Goal: Task Accomplishment & Management: Use online tool/utility

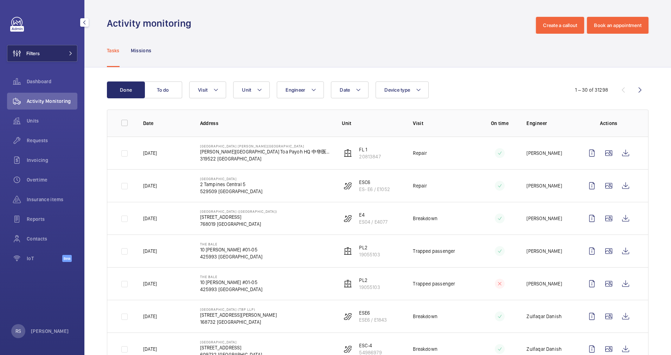
click at [70, 51] on button "Filters" at bounding box center [42, 53] width 70 height 17
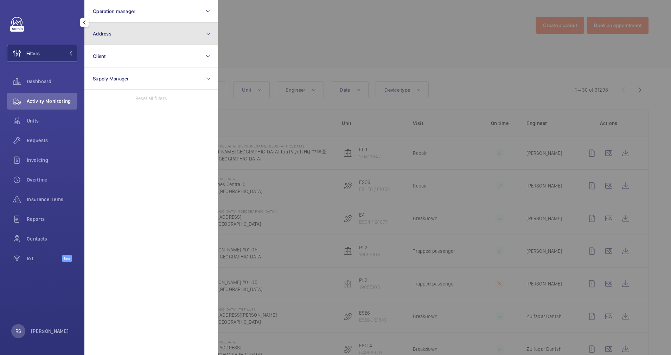
click at [144, 31] on button "Address" at bounding box center [151, 34] width 134 height 23
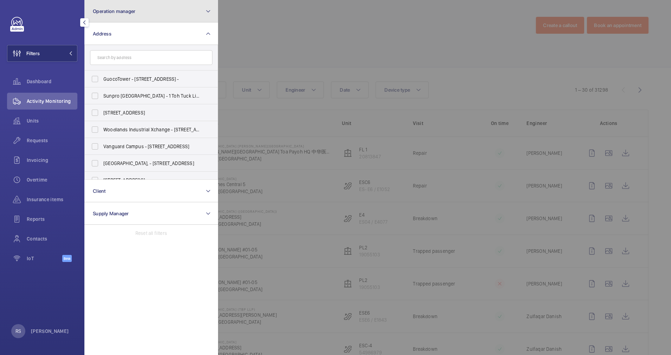
click at [145, 6] on button "Operation manager" at bounding box center [151, 11] width 134 height 23
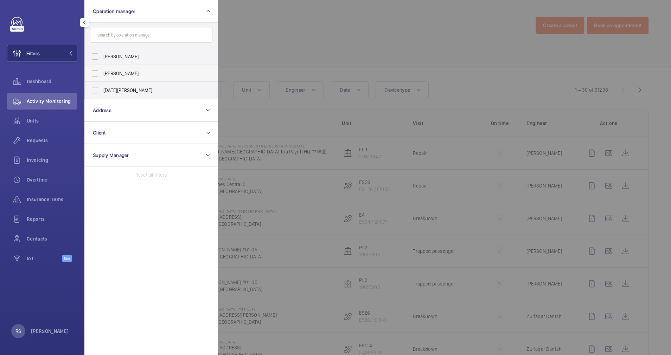
click at [120, 74] on span "[PERSON_NAME]" at bounding box center [151, 73] width 97 height 7
click at [102, 74] on input "[PERSON_NAME]" at bounding box center [95, 73] width 14 height 14
checkbox input "true"
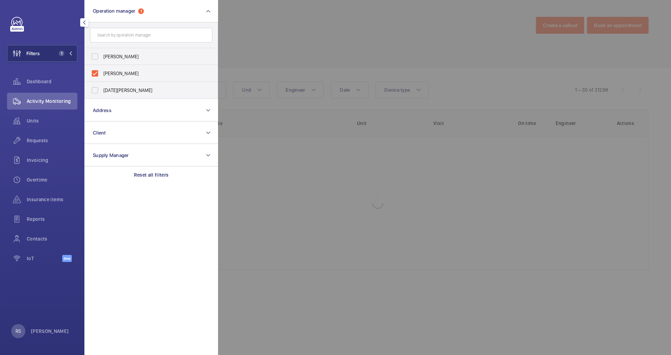
click at [256, 41] on div at bounding box center [553, 177] width 671 height 355
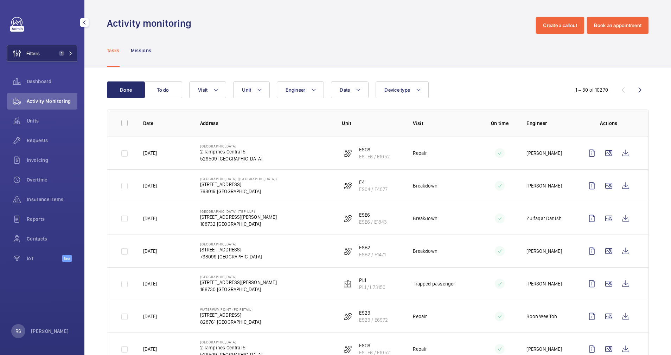
click at [74, 56] on button "Filters 1" at bounding box center [42, 53] width 70 height 17
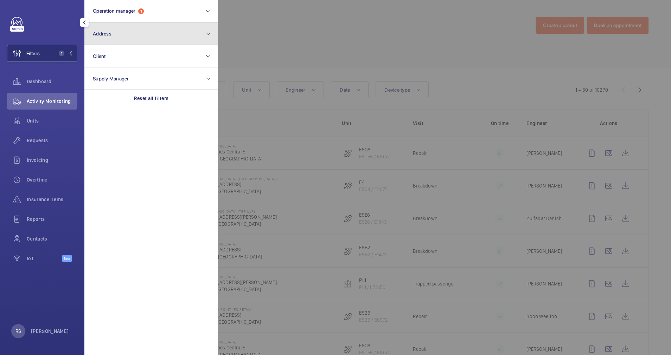
click at [149, 32] on button "Address" at bounding box center [151, 34] width 134 height 23
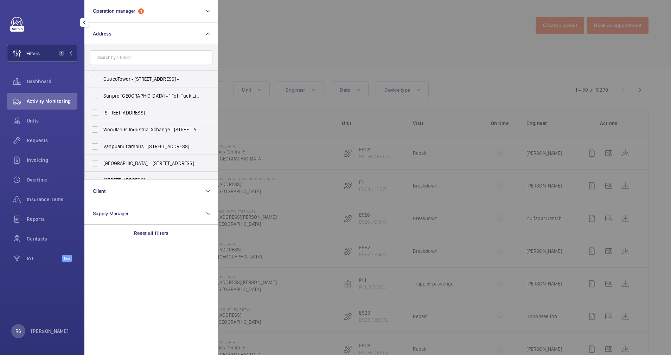
click at [130, 58] on input "text" at bounding box center [151, 57] width 122 height 15
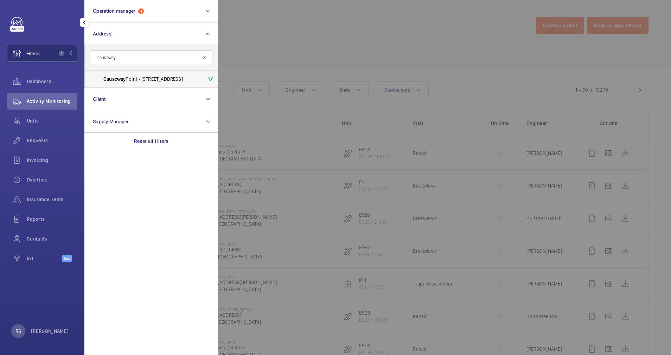
type input "causeway"
click at [128, 74] on label "[GEOGRAPHIC_DATA] - [STREET_ADDRESS]" at bounding box center [146, 79] width 122 height 17
click at [102, 74] on input "[GEOGRAPHIC_DATA] - [STREET_ADDRESS]" at bounding box center [95, 79] width 14 height 14
checkbox input "true"
click at [296, 41] on div at bounding box center [553, 177] width 671 height 355
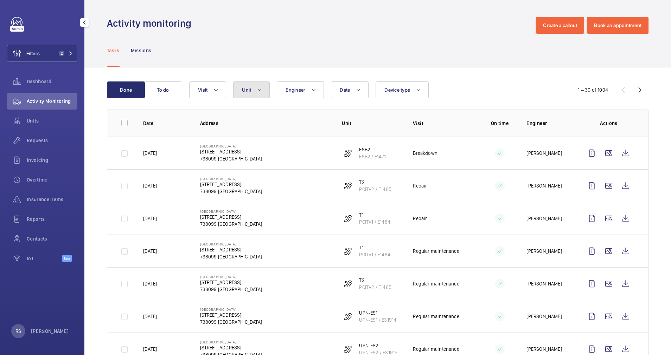
click at [261, 90] on mat-icon at bounding box center [260, 90] width 6 height 8
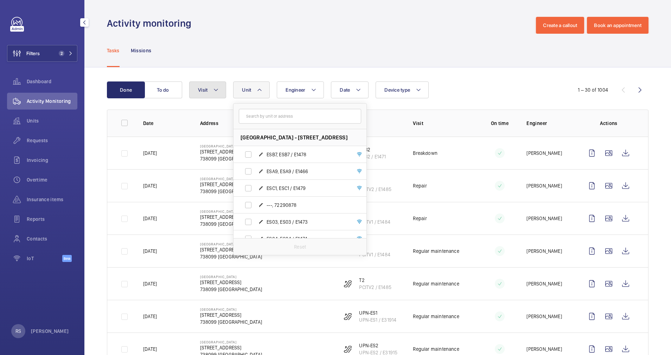
click at [216, 93] on mat-icon at bounding box center [216, 90] width 6 height 8
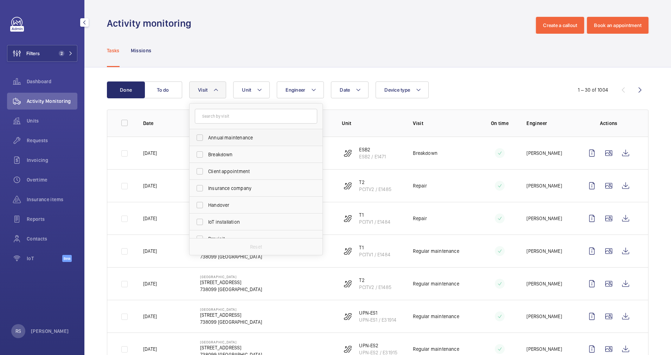
click at [243, 131] on label "Annual maintenance" at bounding box center [251, 137] width 122 height 17
click at [207, 131] on input "Annual maintenance" at bounding box center [200, 138] width 14 height 14
checkbox input "true"
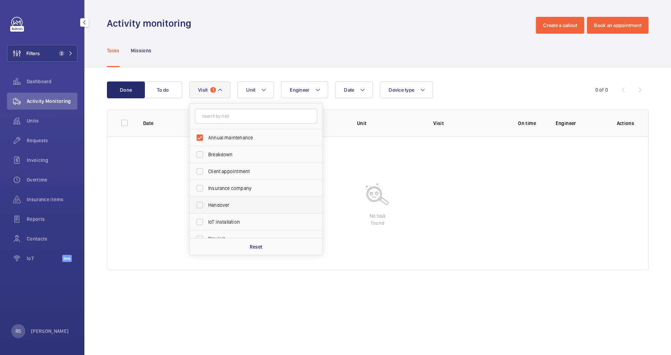
click at [244, 205] on span "Handover" at bounding box center [256, 205] width 97 height 7
click at [207, 205] on input "Handover" at bounding box center [200, 205] width 14 height 14
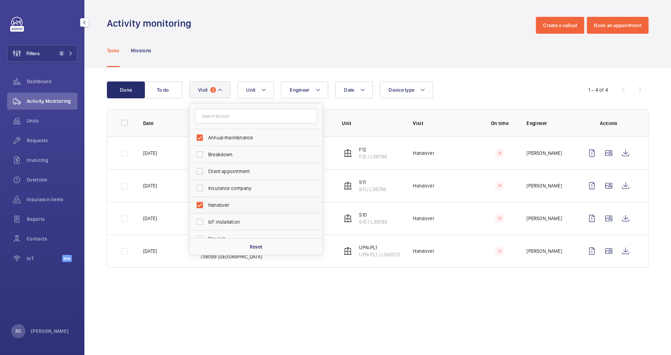
click at [244, 205] on span "Handover" at bounding box center [256, 205] width 97 height 7
click at [207, 205] on input "Handover" at bounding box center [200, 205] width 14 height 14
checkbox input "false"
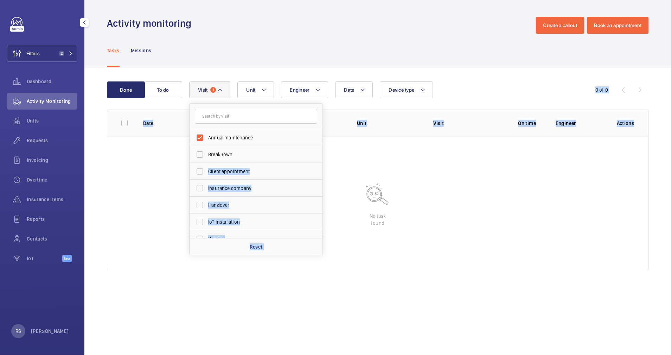
drag, startPoint x: 322, startPoint y: 154, endPoint x: 324, endPoint y: 192, distance: 38.0
click at [324, 192] on wm-front-table "Done To do Date Engineer Unit Device type Visit 1 Annual maintenance Breakdown …" at bounding box center [377, 176] width 541 height 189
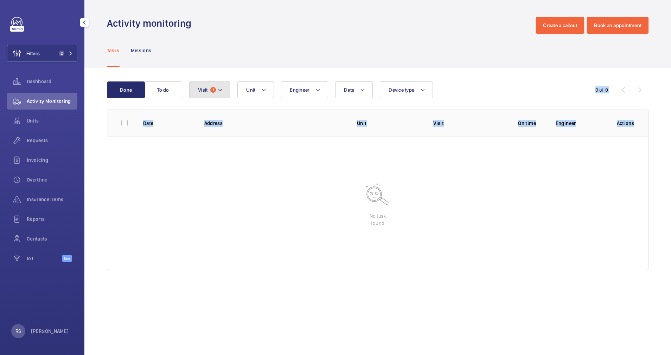
click at [226, 91] on button "Visit 1" at bounding box center [209, 90] width 41 height 17
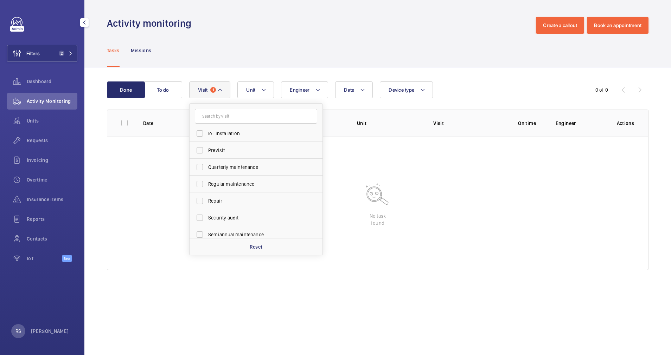
scroll to position [89, 0]
click at [243, 174] on label "Quarterly maintenance" at bounding box center [251, 167] width 122 height 17
click at [207, 174] on input "Quarterly maintenance" at bounding box center [200, 167] width 14 height 14
click at [243, 174] on label "Quarterly maintenance" at bounding box center [251, 167] width 122 height 17
click at [207, 174] on input "Quarterly maintenance" at bounding box center [200, 167] width 14 height 14
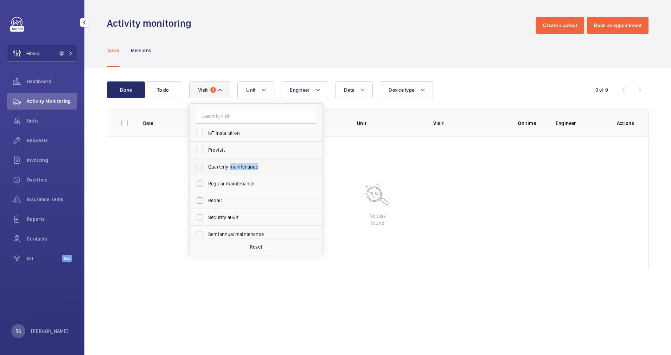
click at [243, 174] on label "Quarterly maintenance" at bounding box center [251, 167] width 122 height 17
click at [207, 174] on input "Quarterly maintenance" at bounding box center [200, 167] width 14 height 14
click at [243, 174] on label "Quarterly maintenance" at bounding box center [251, 167] width 122 height 17
click at [207, 174] on input "Quarterly maintenance" at bounding box center [200, 167] width 14 height 14
drag, startPoint x: 243, startPoint y: 174, endPoint x: 224, endPoint y: 171, distance: 19.2
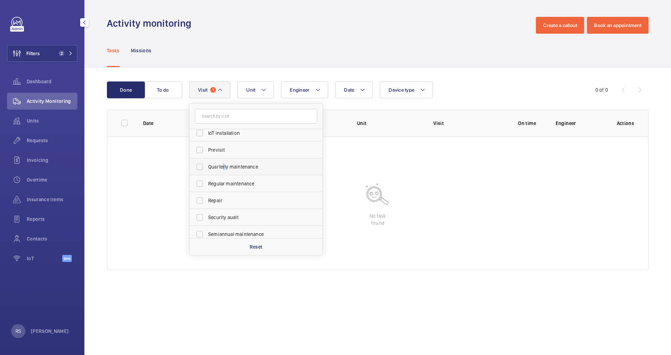
click at [224, 171] on label "Quarterly maintenance" at bounding box center [251, 167] width 122 height 17
drag, startPoint x: 224, startPoint y: 171, endPoint x: 201, endPoint y: 164, distance: 23.9
click at [201, 164] on input "Quarterly maintenance" at bounding box center [200, 167] width 14 height 14
checkbox input "true"
click at [201, 178] on input "Regular maintenance" at bounding box center [200, 184] width 14 height 14
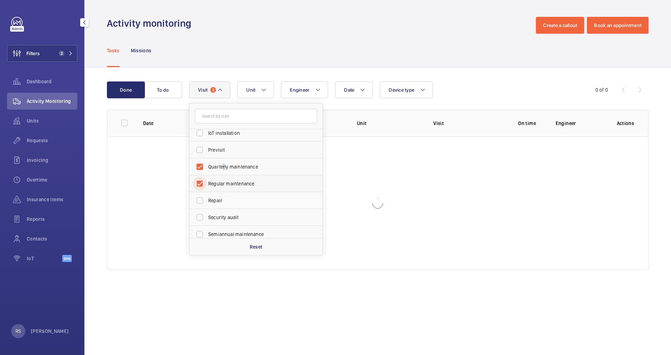
checkbox input "true"
click at [230, 234] on span "Semiannual maintenance" at bounding box center [256, 234] width 97 height 7
click at [207, 234] on input "Semiannual maintenance" at bounding box center [200, 234] width 14 height 14
checkbox input "true"
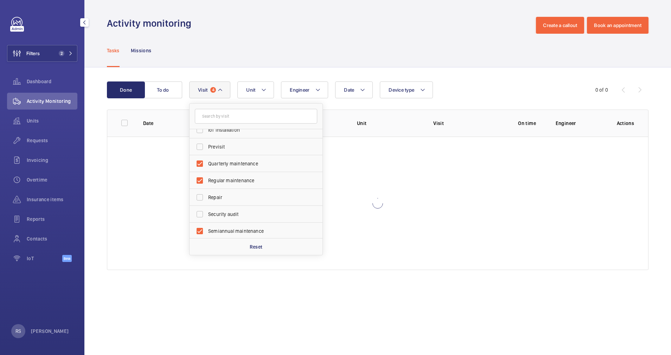
click at [401, 178] on div at bounding box center [377, 204] width 541 height 134
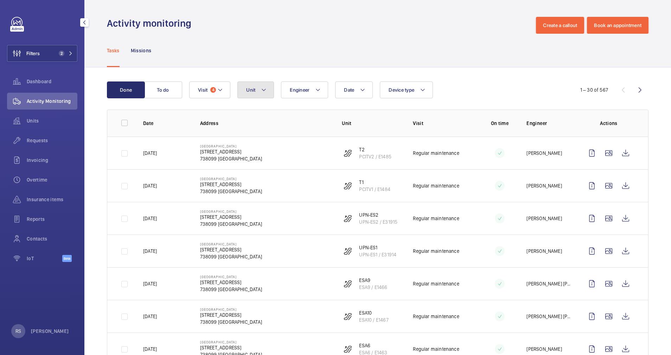
click at [266, 87] on mat-icon at bounding box center [264, 90] width 6 height 8
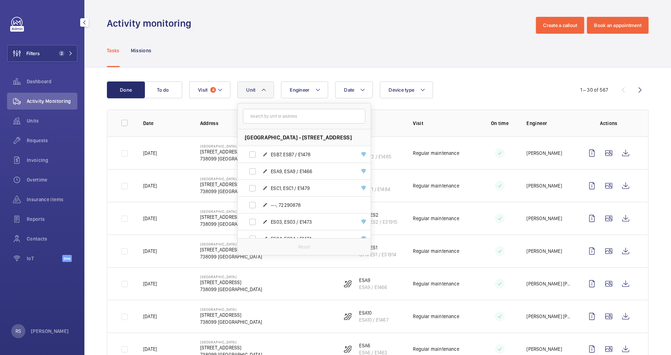
click at [268, 121] on input "text" at bounding box center [304, 116] width 122 height 15
type input "T"
click at [268, 121] on input "text" at bounding box center [304, 116] width 122 height 15
click at [277, 116] on input "text" at bounding box center [304, 116] width 122 height 15
type input "t"
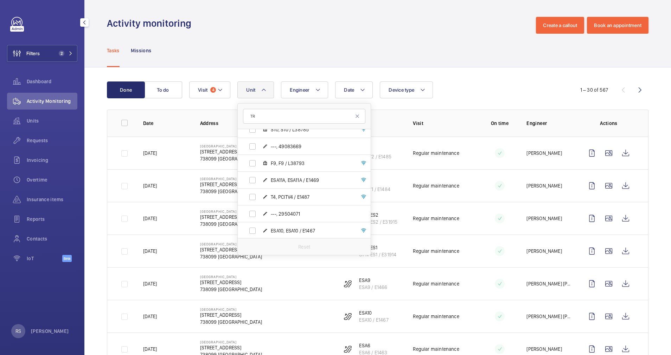
scroll to position [807, 0]
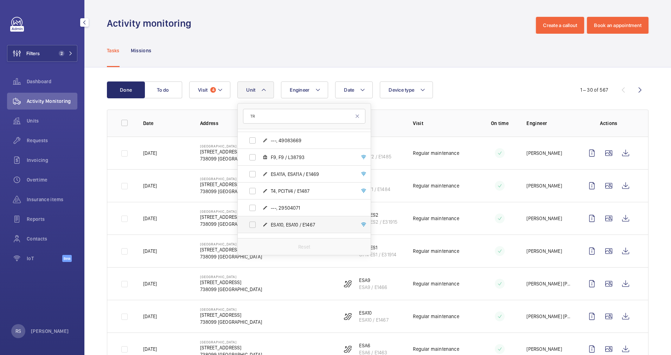
type input "TR"
drag, startPoint x: 368, startPoint y: 229, endPoint x: 367, endPoint y: 222, distance: 7.1
click at [367, 222] on li "ESA10, ESA10 / E1467" at bounding box center [304, 225] width 133 height 17
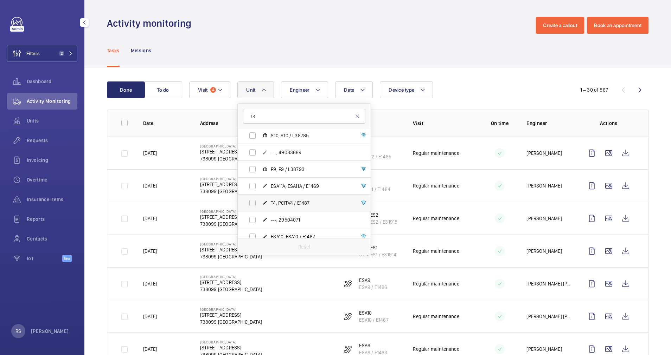
click at [296, 202] on span "T4, PCITV4 / E1487" at bounding box center [312, 203] width 82 height 7
click at [259, 202] on input "T4, PCITV4 / E1487" at bounding box center [252, 203] width 14 height 14
checkbox input "true"
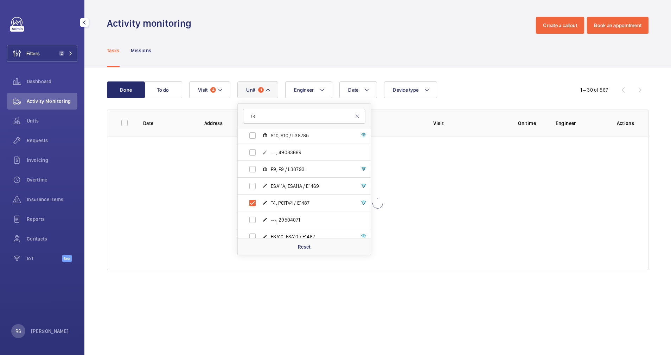
click at [386, 30] on div "Activity monitoring Create a callout Book an appointment" at bounding box center [377, 25] width 541 height 17
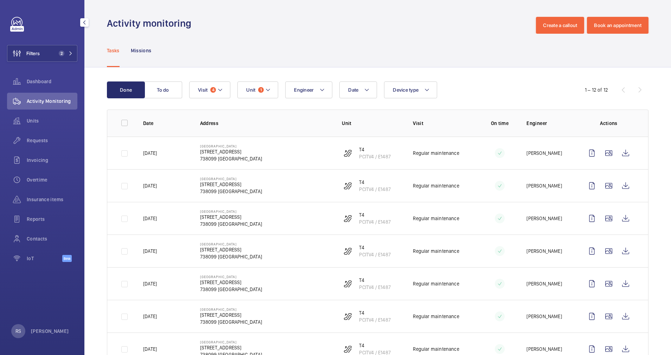
click at [386, 30] on div "Activity monitoring Create a callout Book an appointment" at bounding box center [377, 25] width 541 height 17
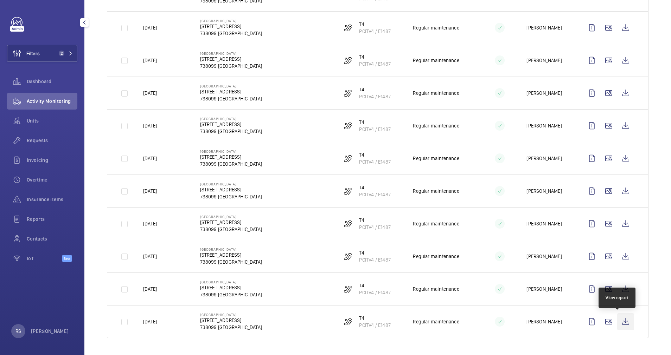
click at [617, 323] on wm-front-icon-button at bounding box center [625, 322] width 17 height 17
